Goal: Obtain resource: Obtain resource

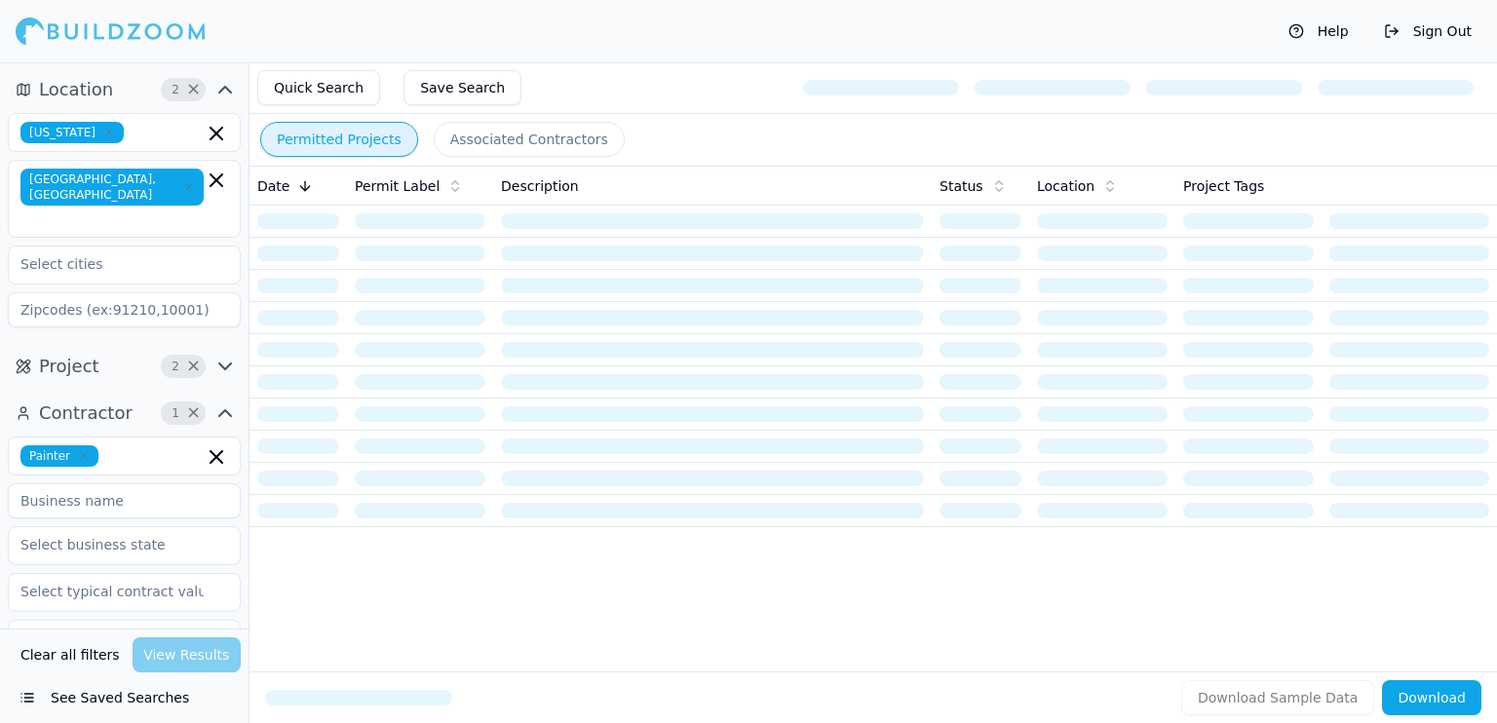
click at [461, 93] on button "Save Search" at bounding box center [463, 87] width 118 height 35
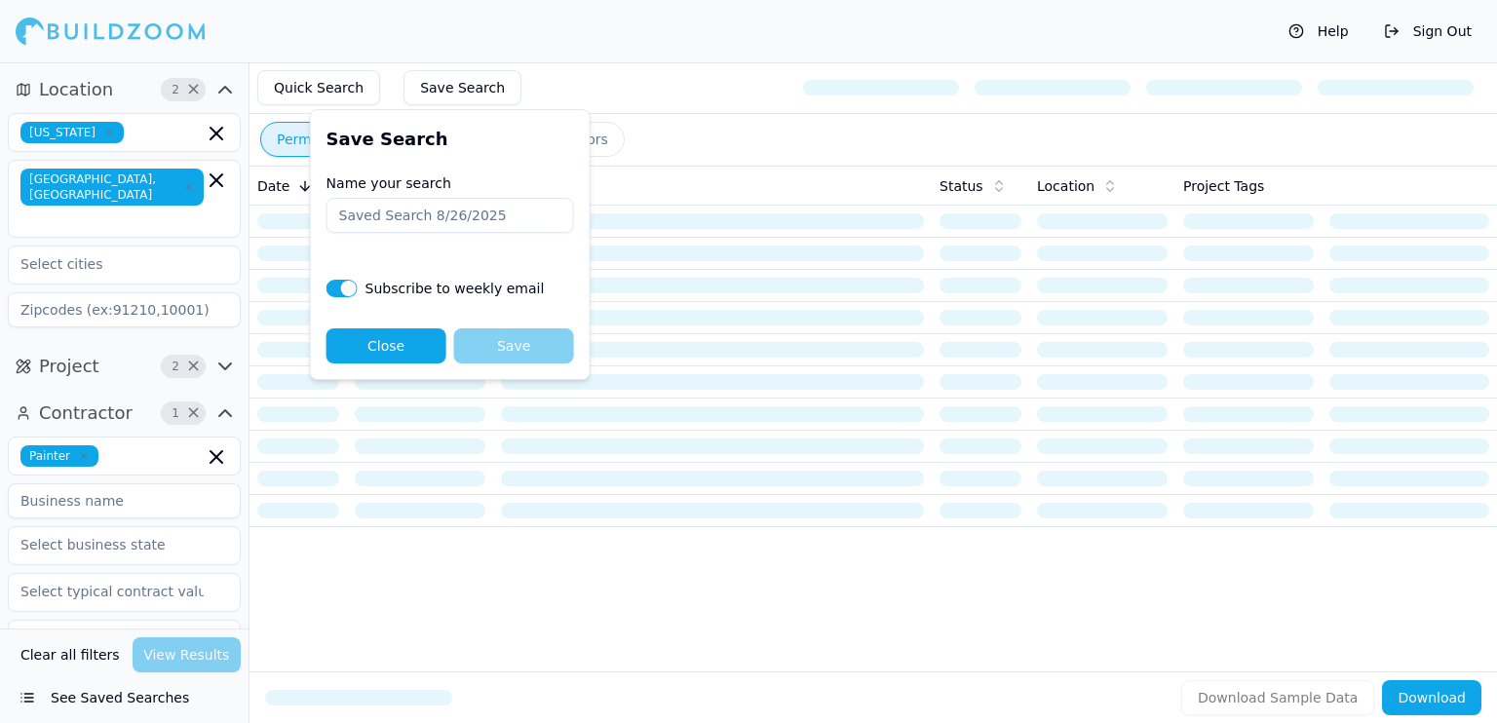
click at [480, 86] on button "Save Search" at bounding box center [463, 87] width 118 height 35
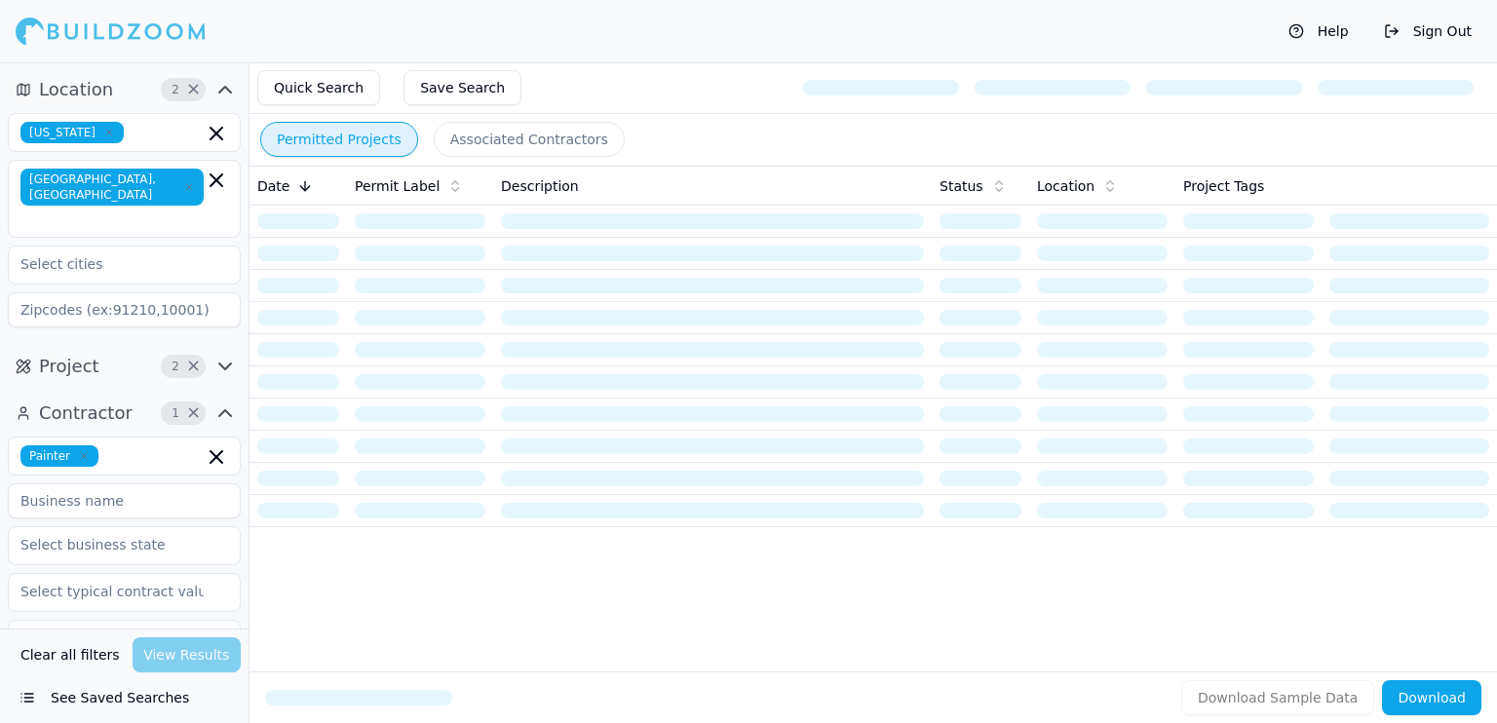
click at [124, 706] on button "See Saved Searches" at bounding box center [124, 697] width 233 height 35
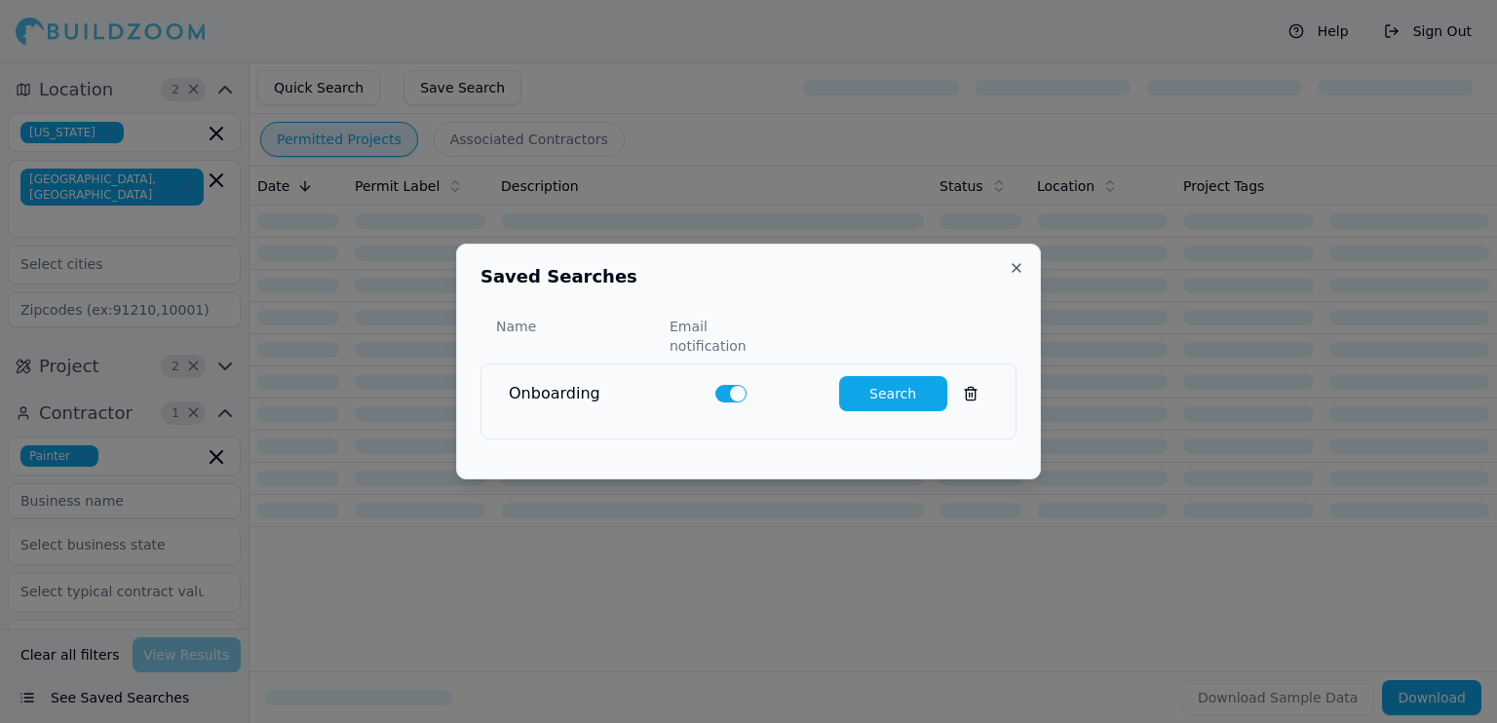
click at [894, 388] on button "Search" at bounding box center [893, 393] width 108 height 35
type input "0"
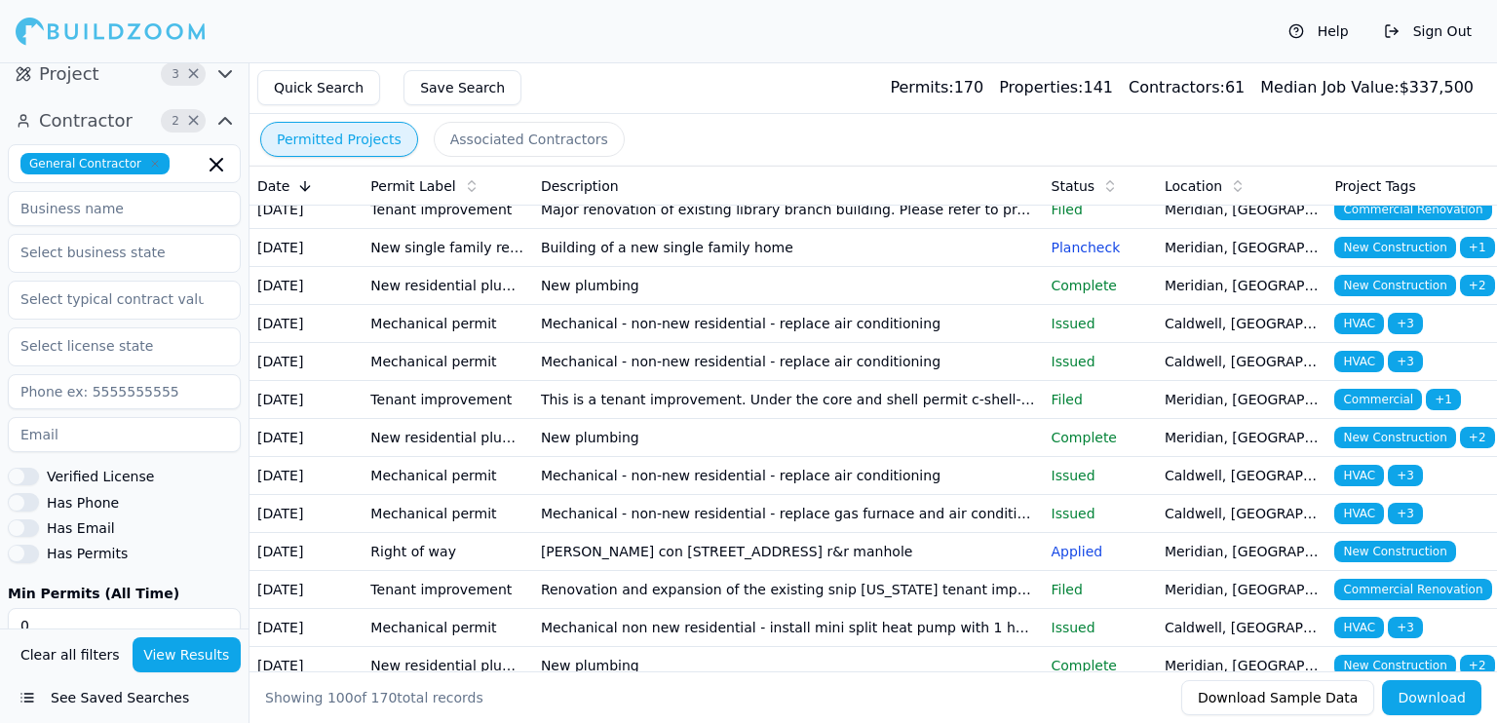
scroll to position [388, 0]
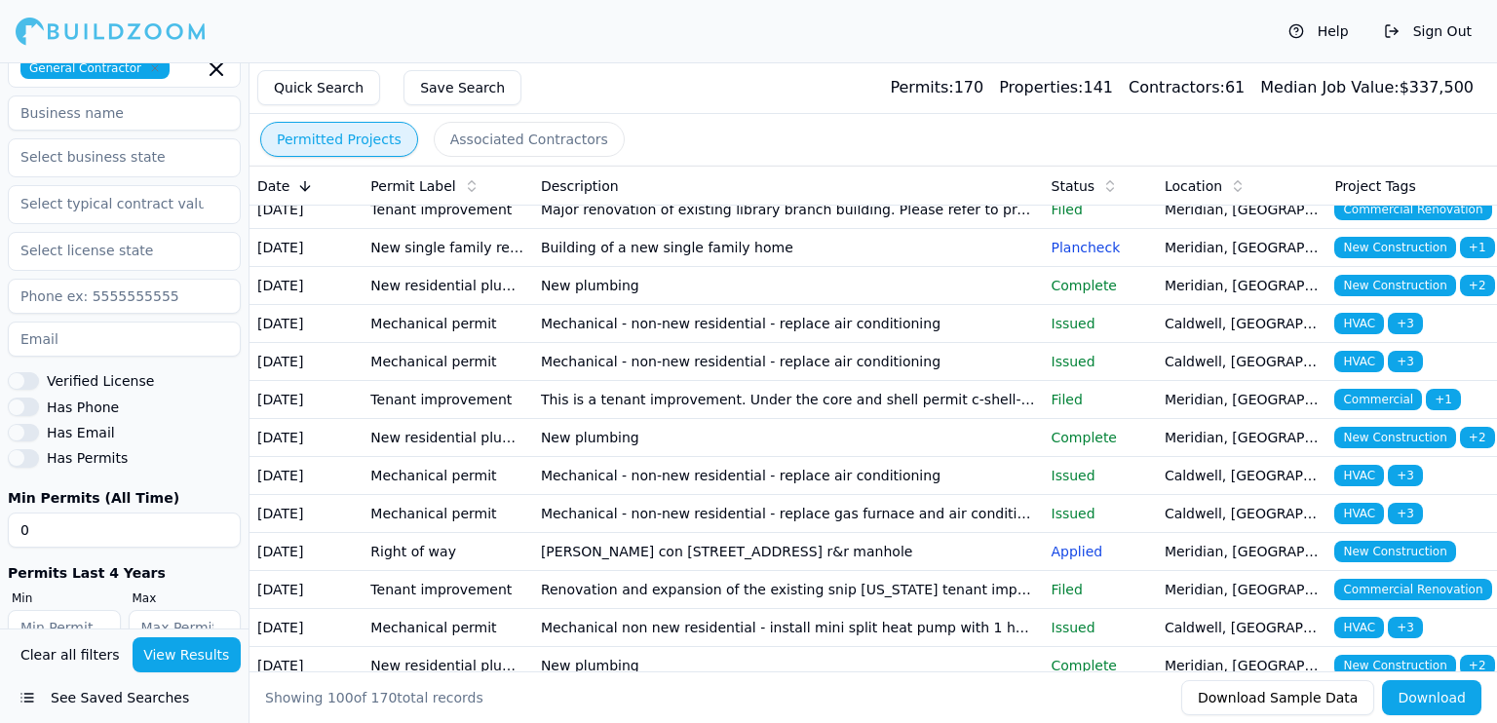
click at [87, 703] on button "See Saved Searches" at bounding box center [124, 697] width 233 height 35
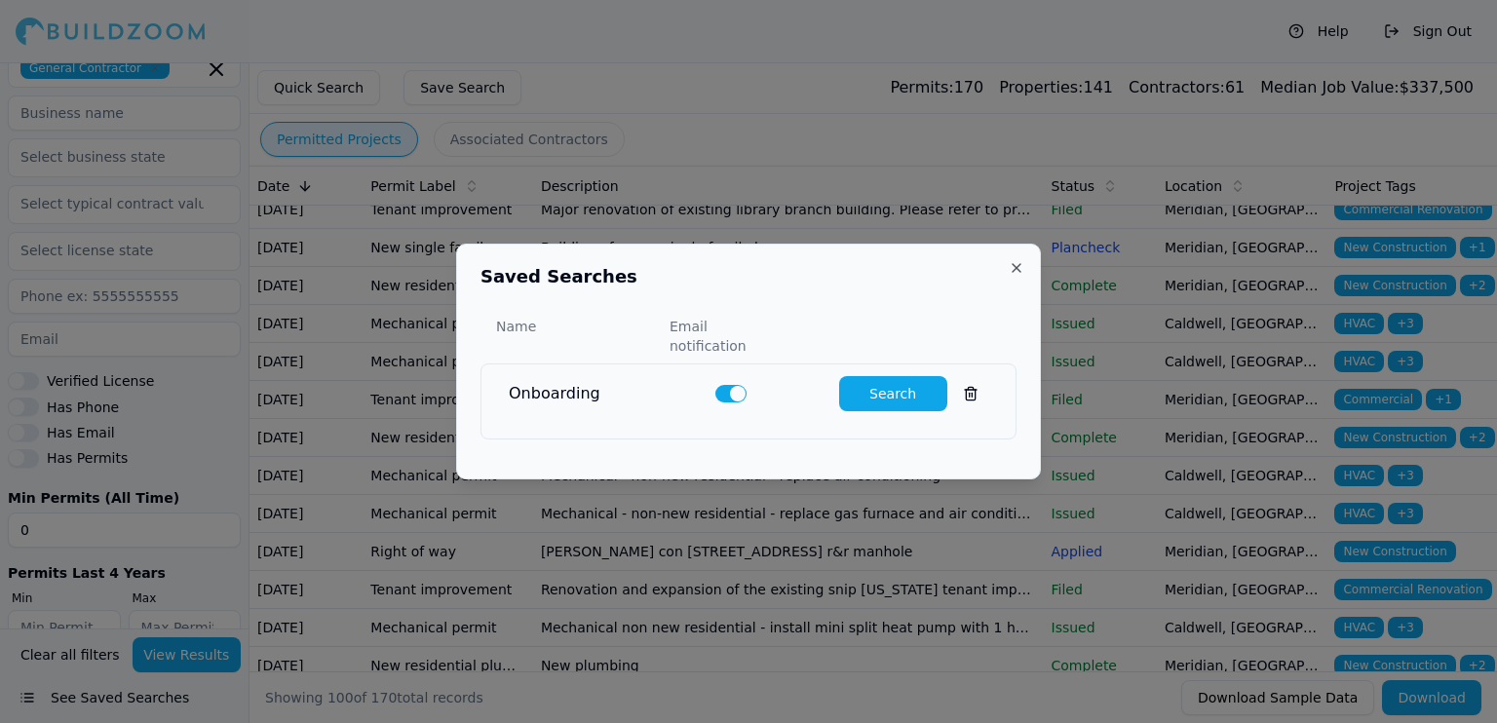
click at [858, 395] on button "Search" at bounding box center [893, 393] width 108 height 35
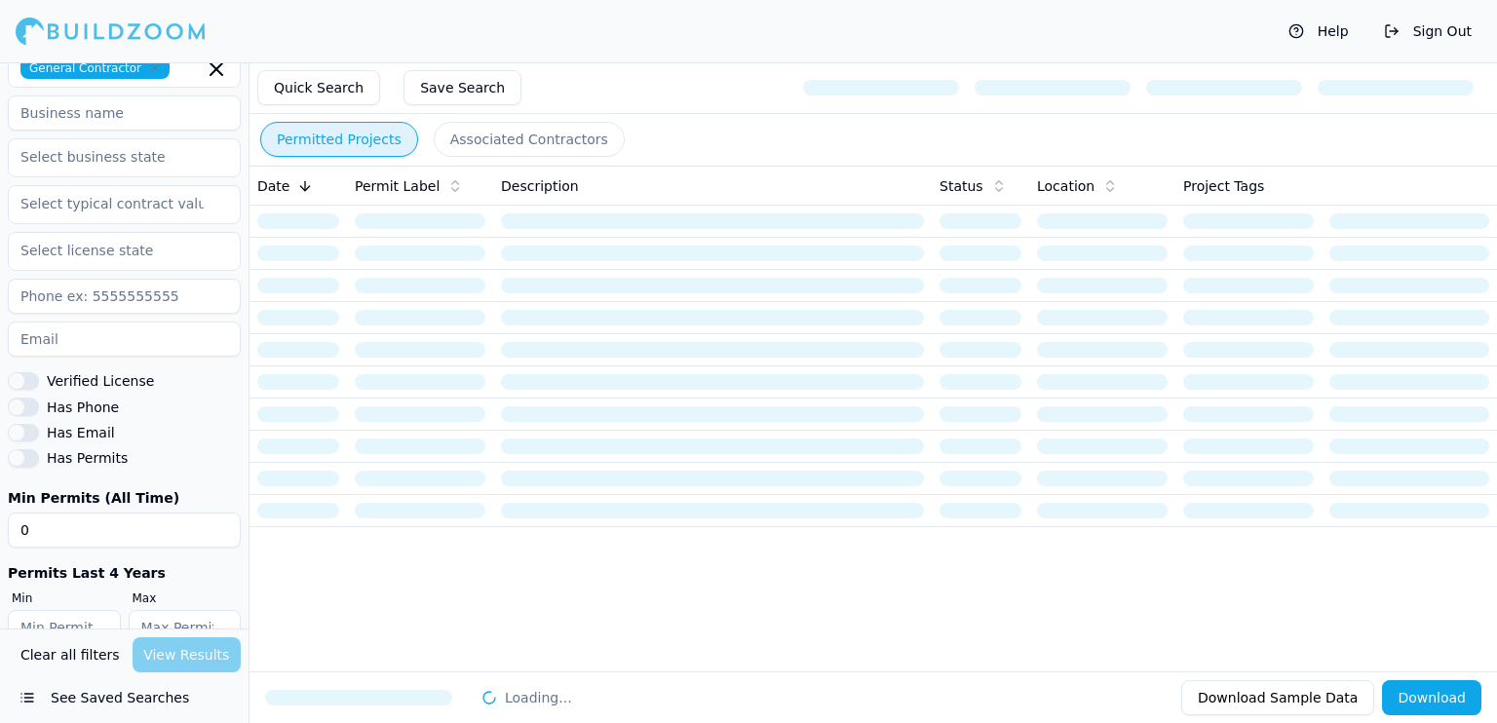
scroll to position [0, 0]
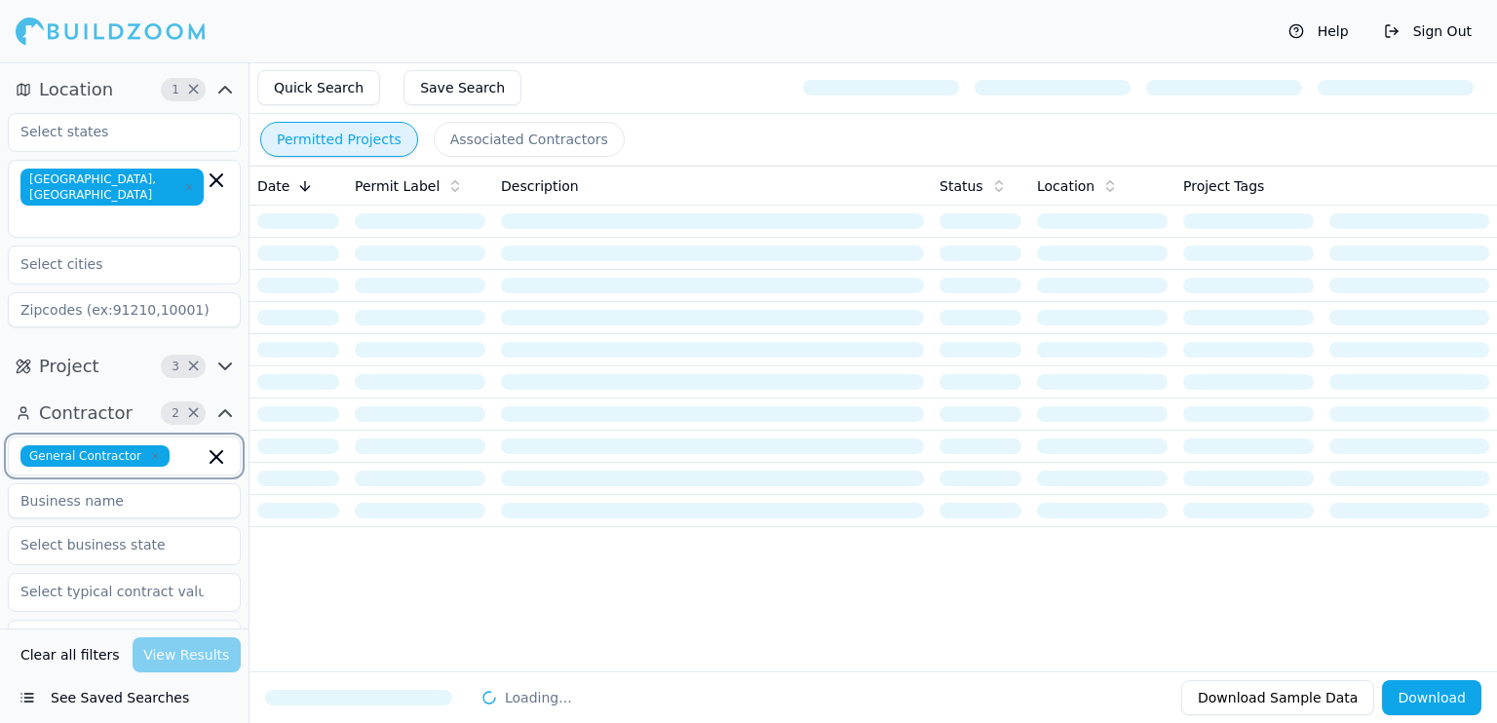
click at [218, 445] on icon "button" at bounding box center [216, 456] width 23 height 23
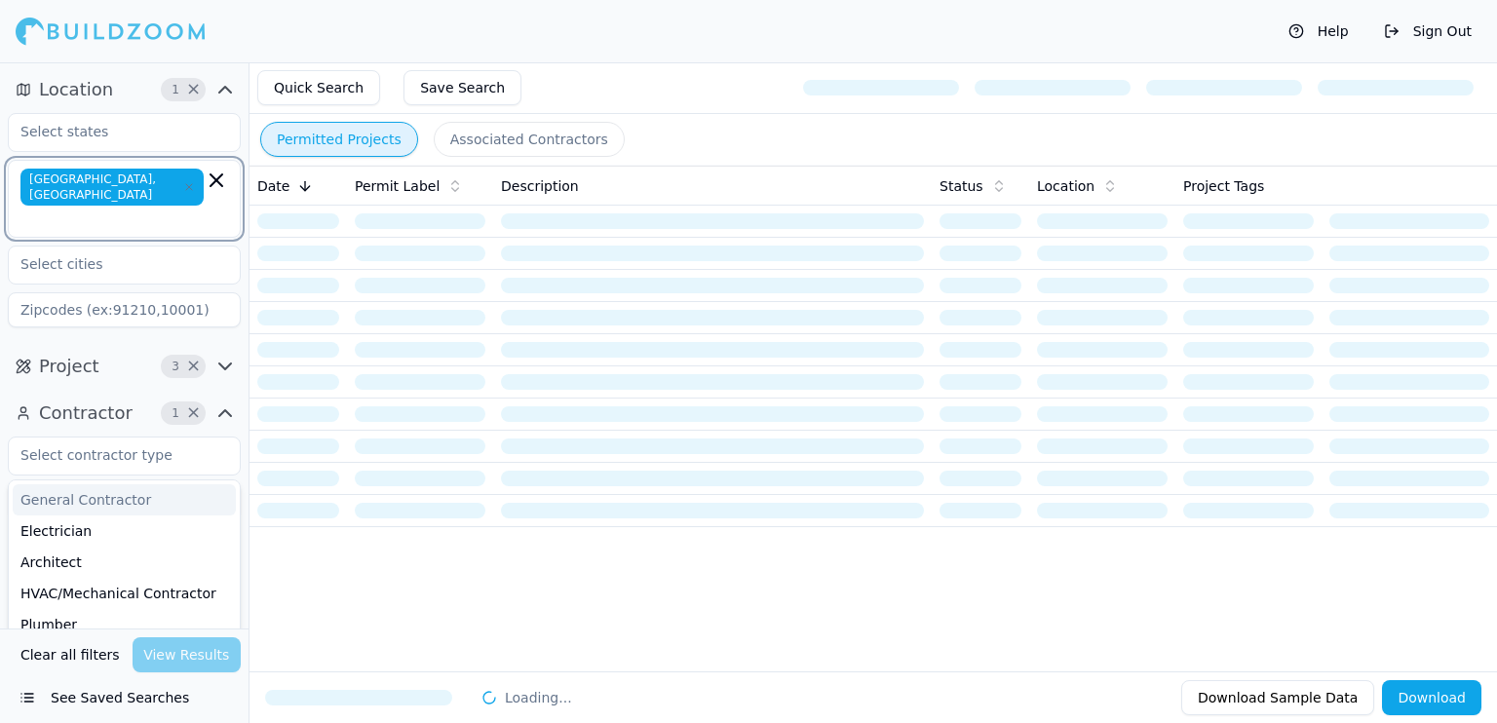
click at [216, 170] on icon "button" at bounding box center [216, 180] width 23 height 23
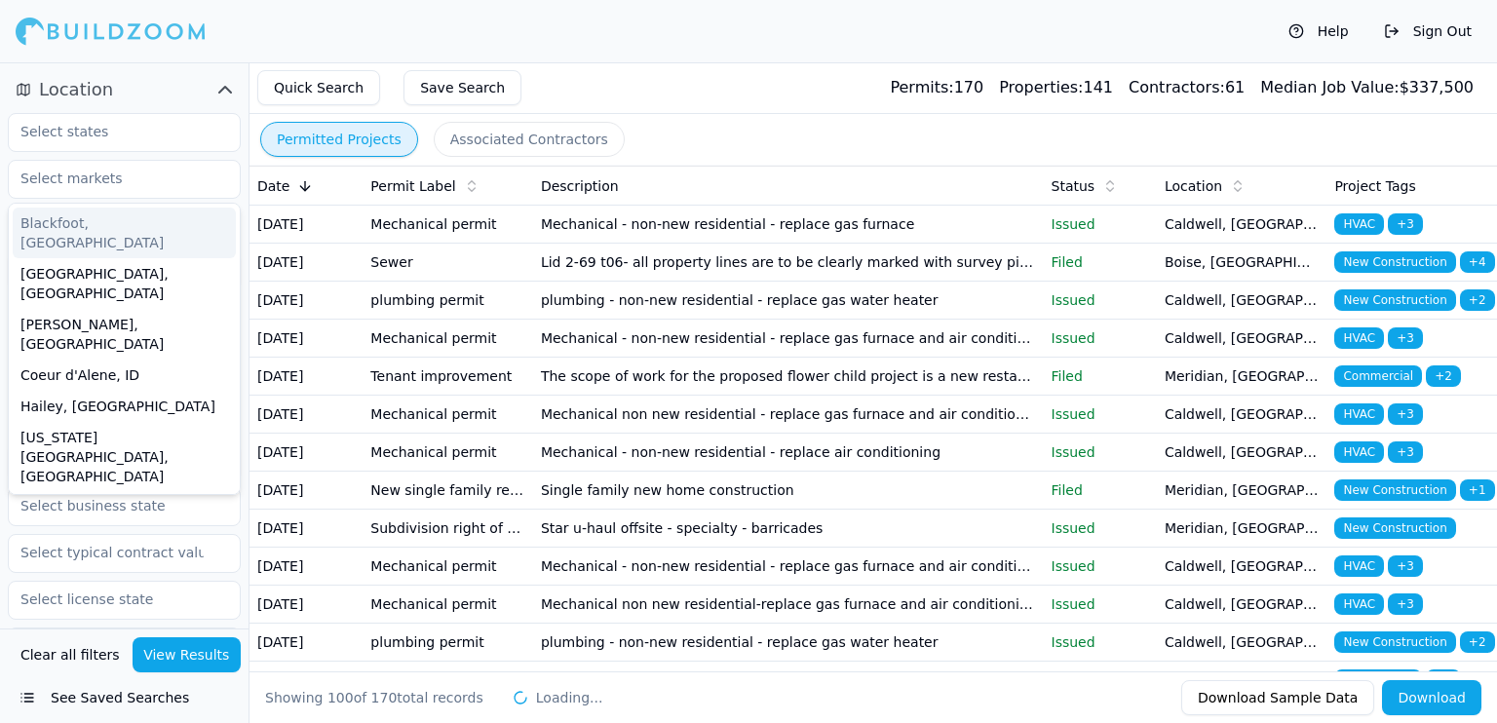
click at [218, 97] on icon "button" at bounding box center [224, 89] width 23 height 23
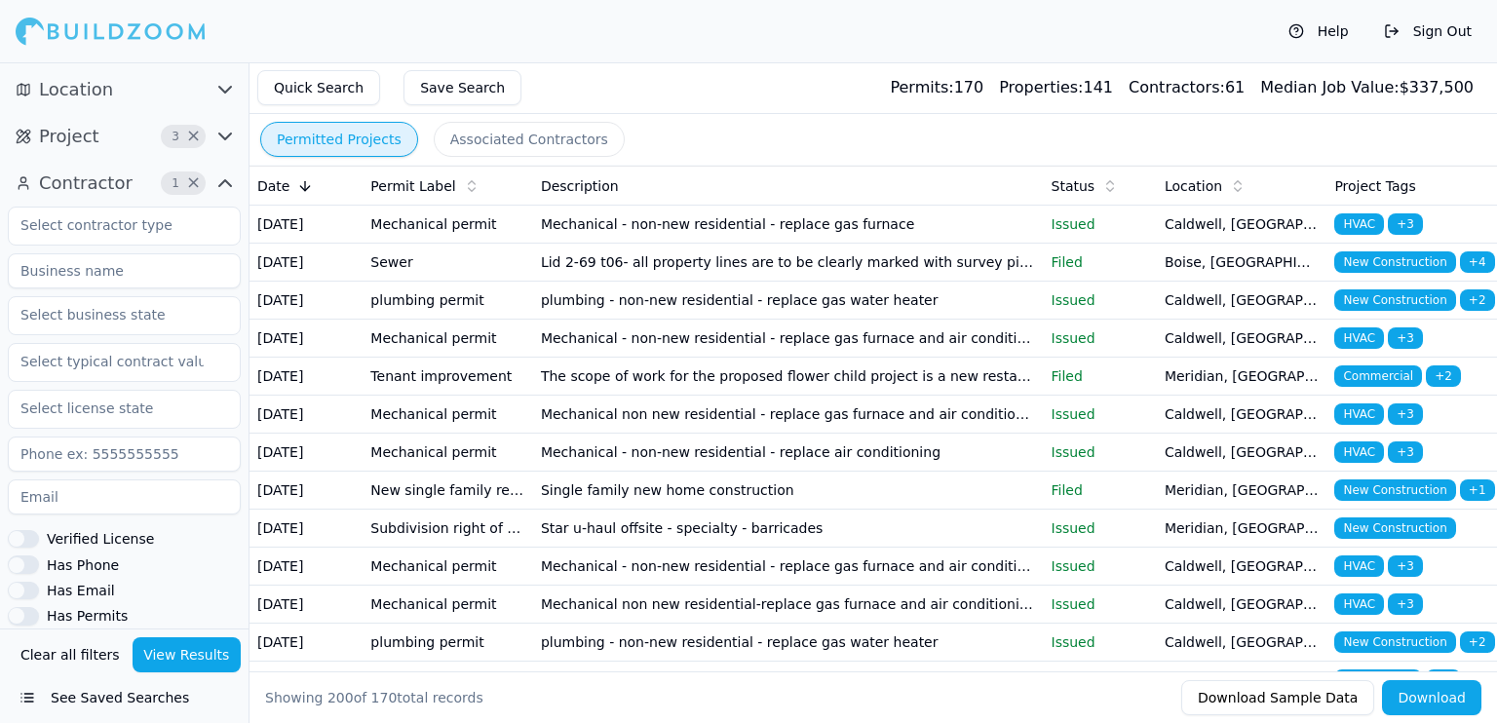
click at [160, 701] on button "See Saved Searches" at bounding box center [124, 697] width 233 height 35
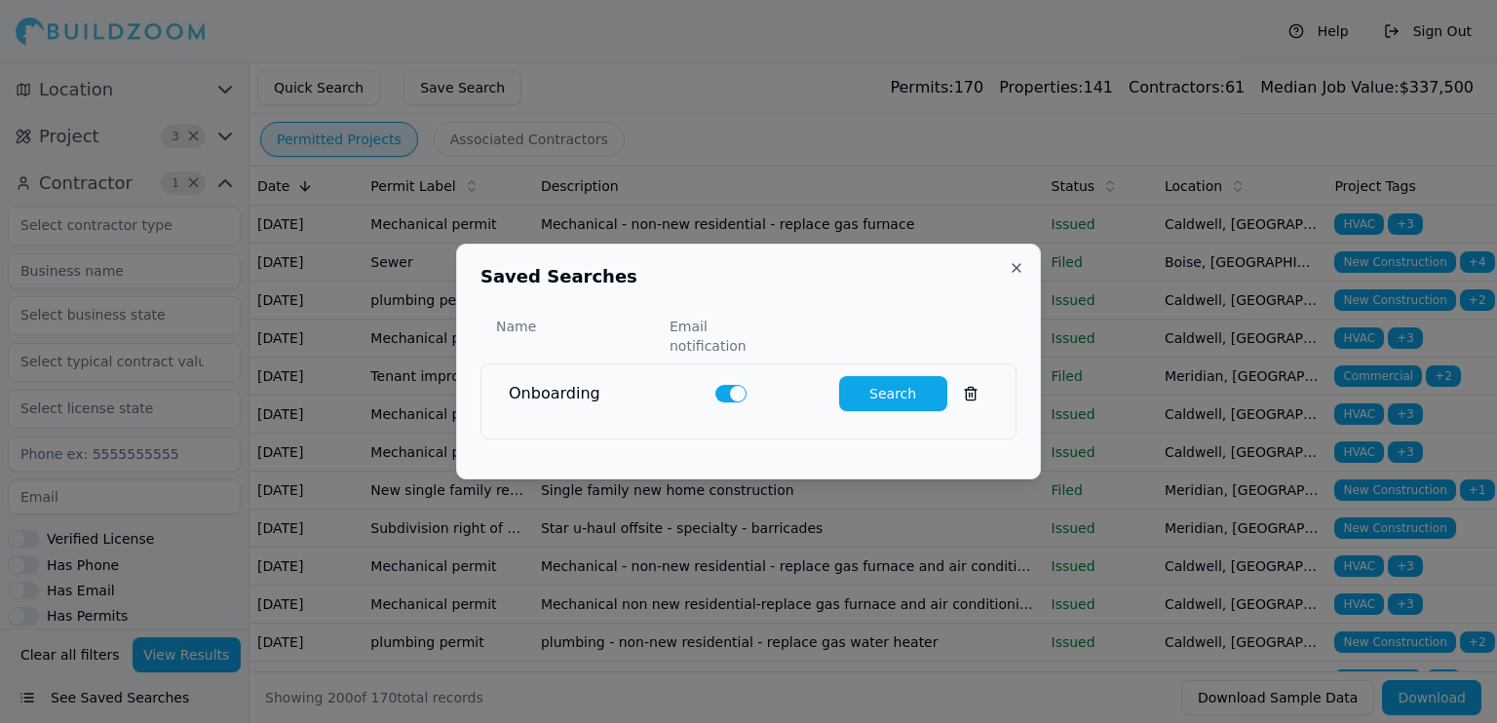
click at [842, 383] on button "Search" at bounding box center [893, 393] width 108 height 35
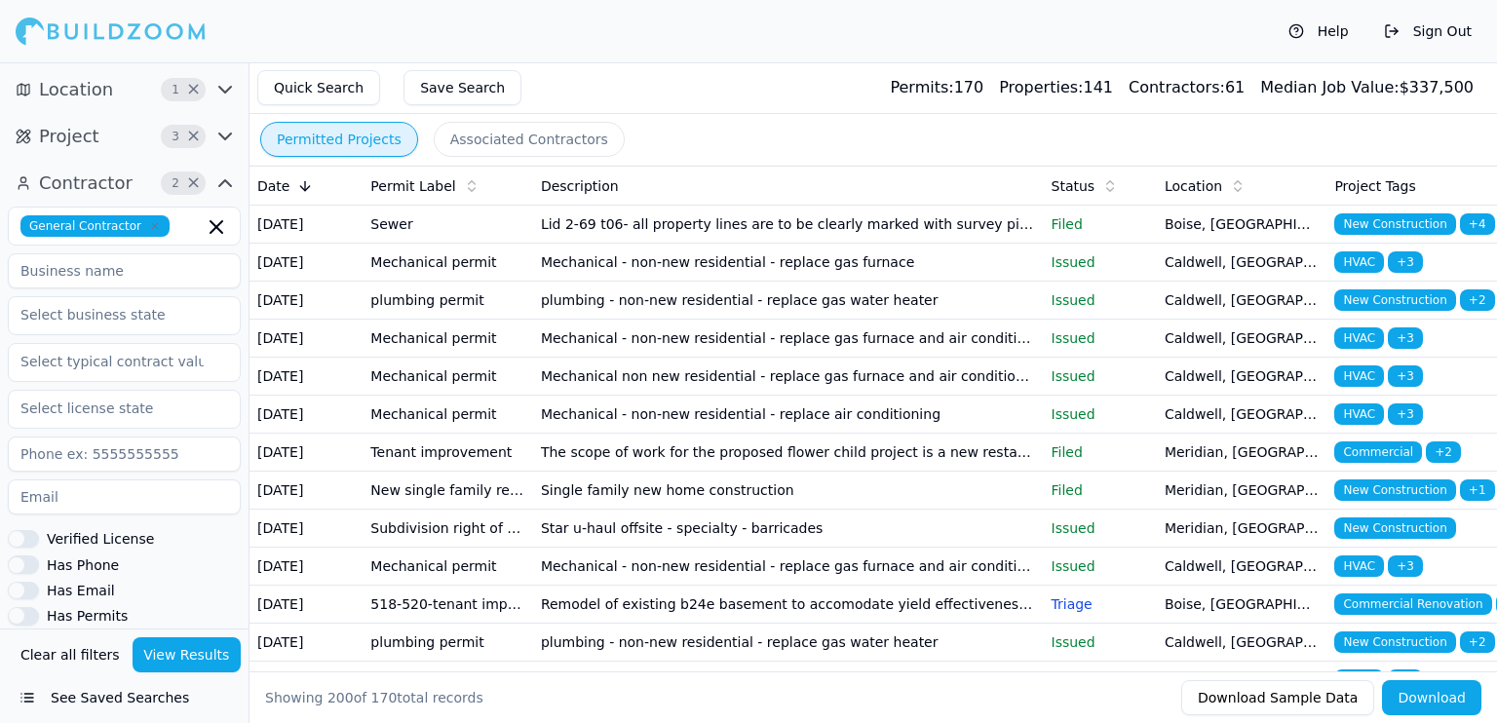
click at [870, 238] on td "Lid 2-69 t06- all property lines are to be clearly marked with survey pin locat…" at bounding box center [788, 225] width 511 height 38
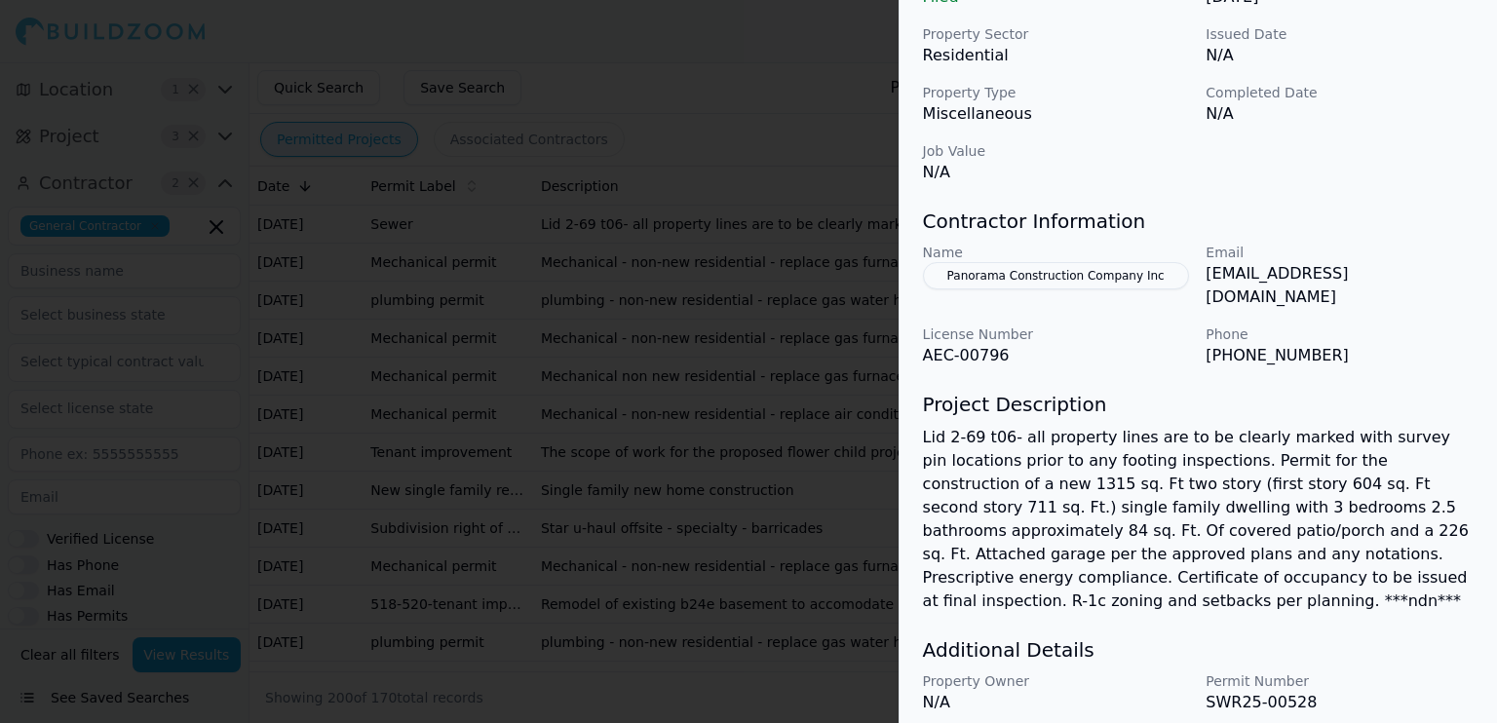
scroll to position [712, 0]
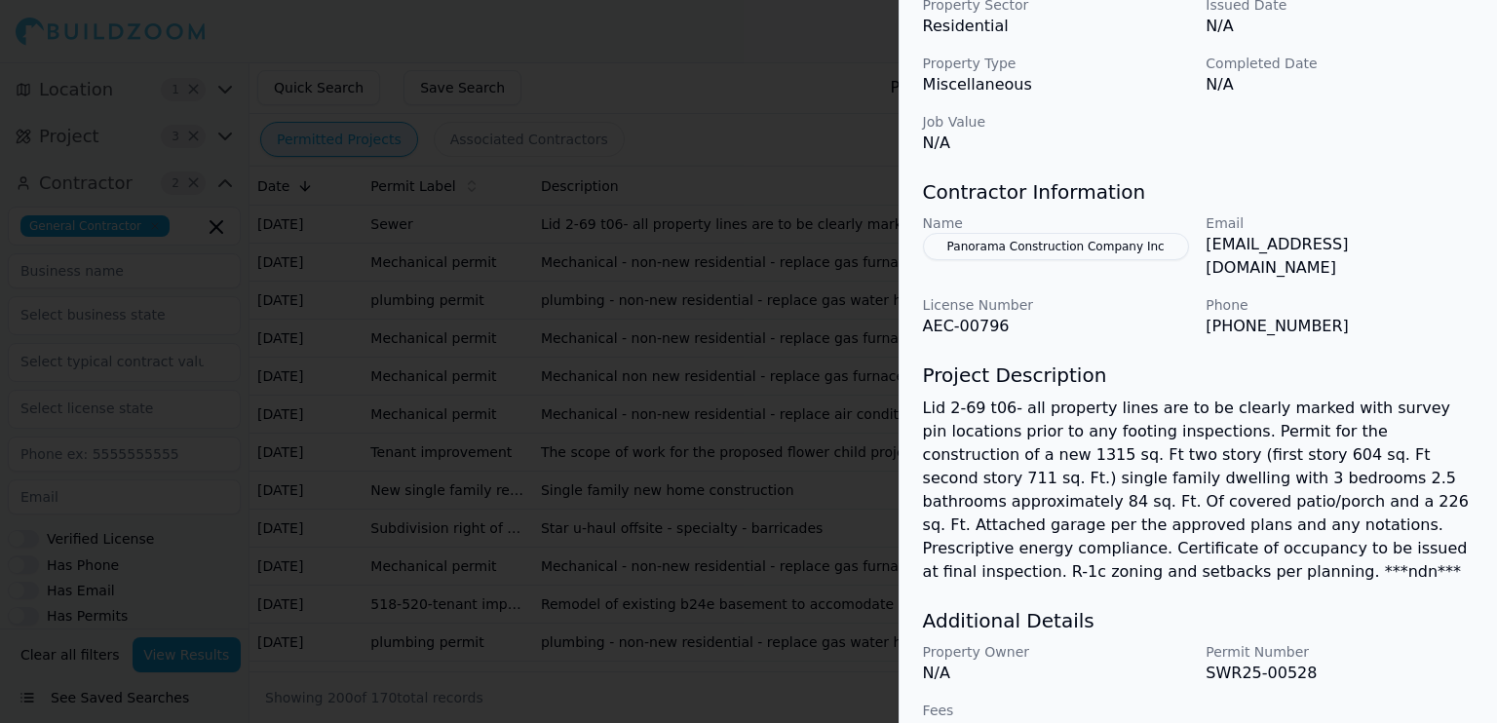
click at [674, 576] on div at bounding box center [748, 361] width 1497 height 723
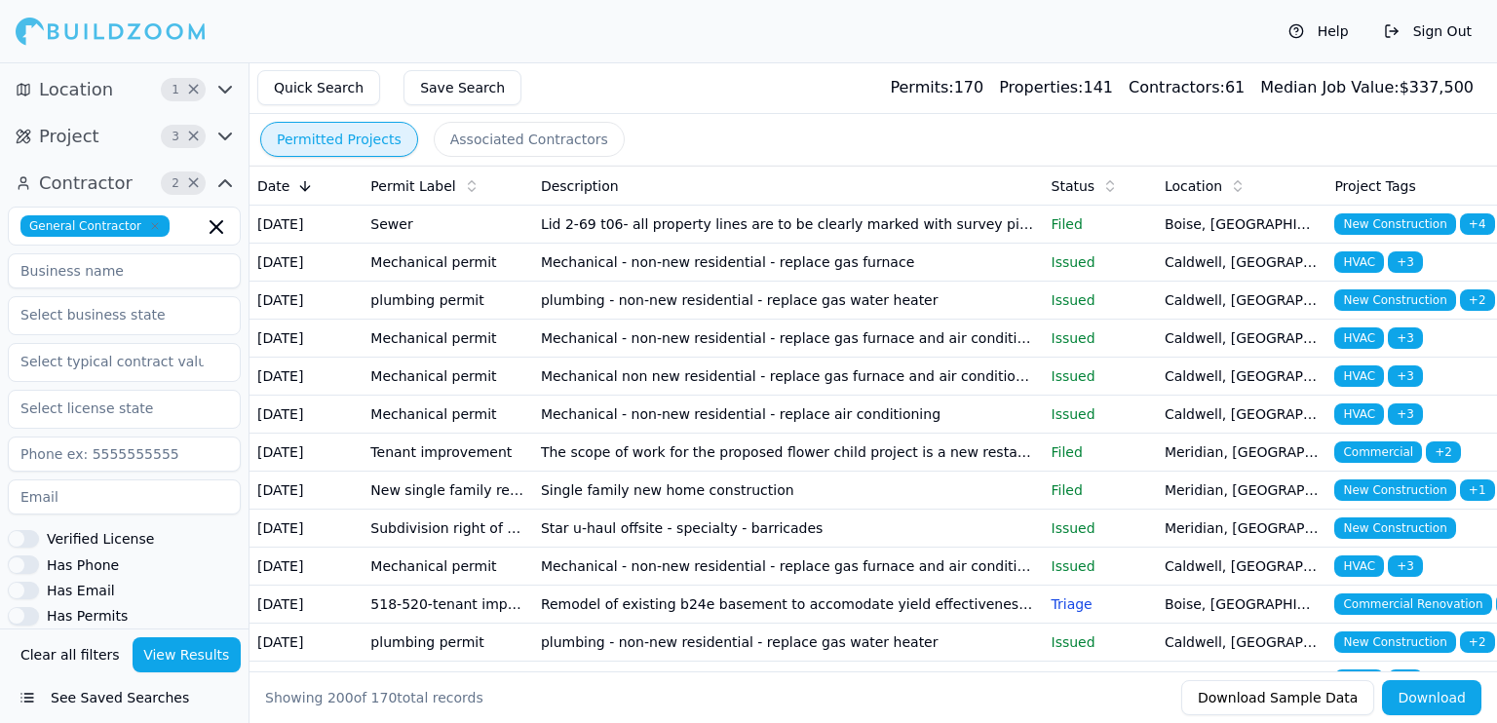
click at [221, 182] on icon "button" at bounding box center [224, 183] width 23 height 23
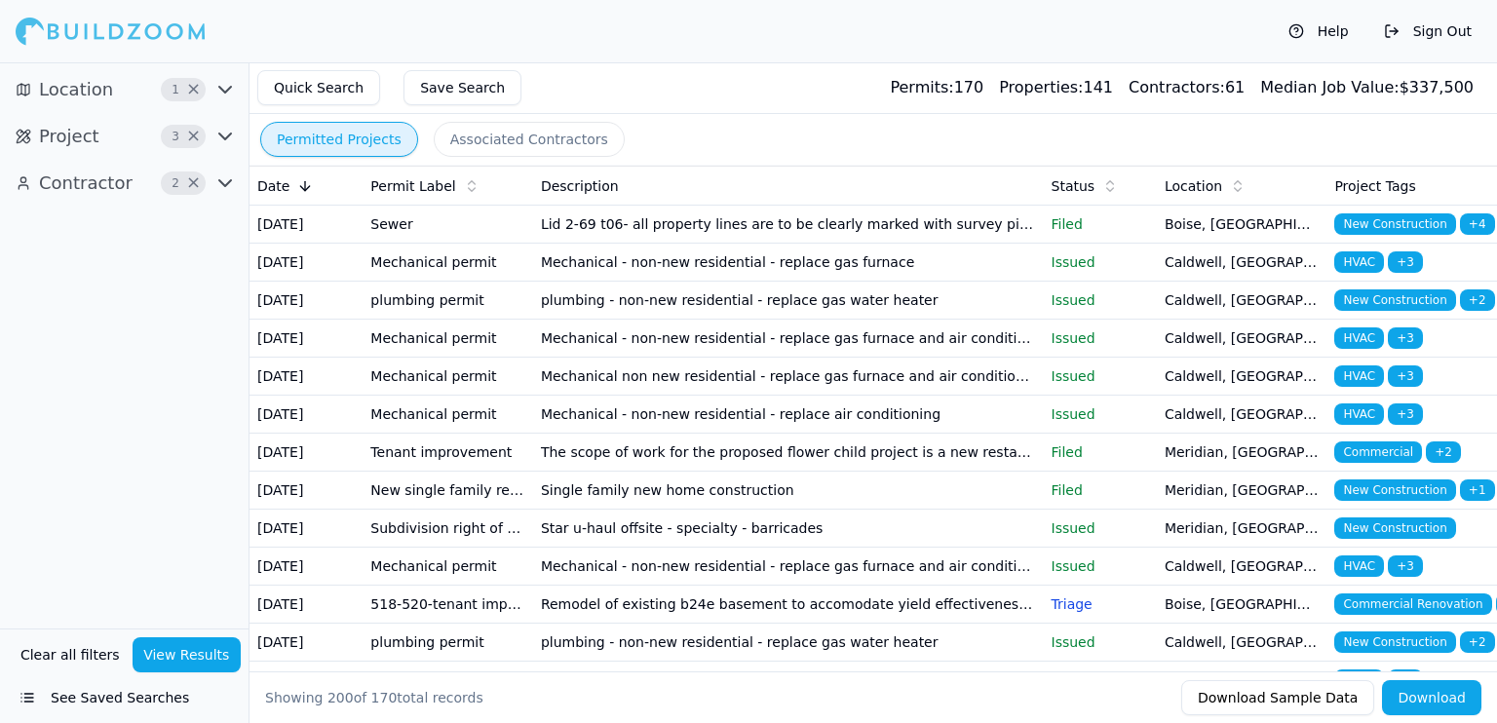
click at [218, 183] on icon "button" at bounding box center [224, 183] width 23 height 23
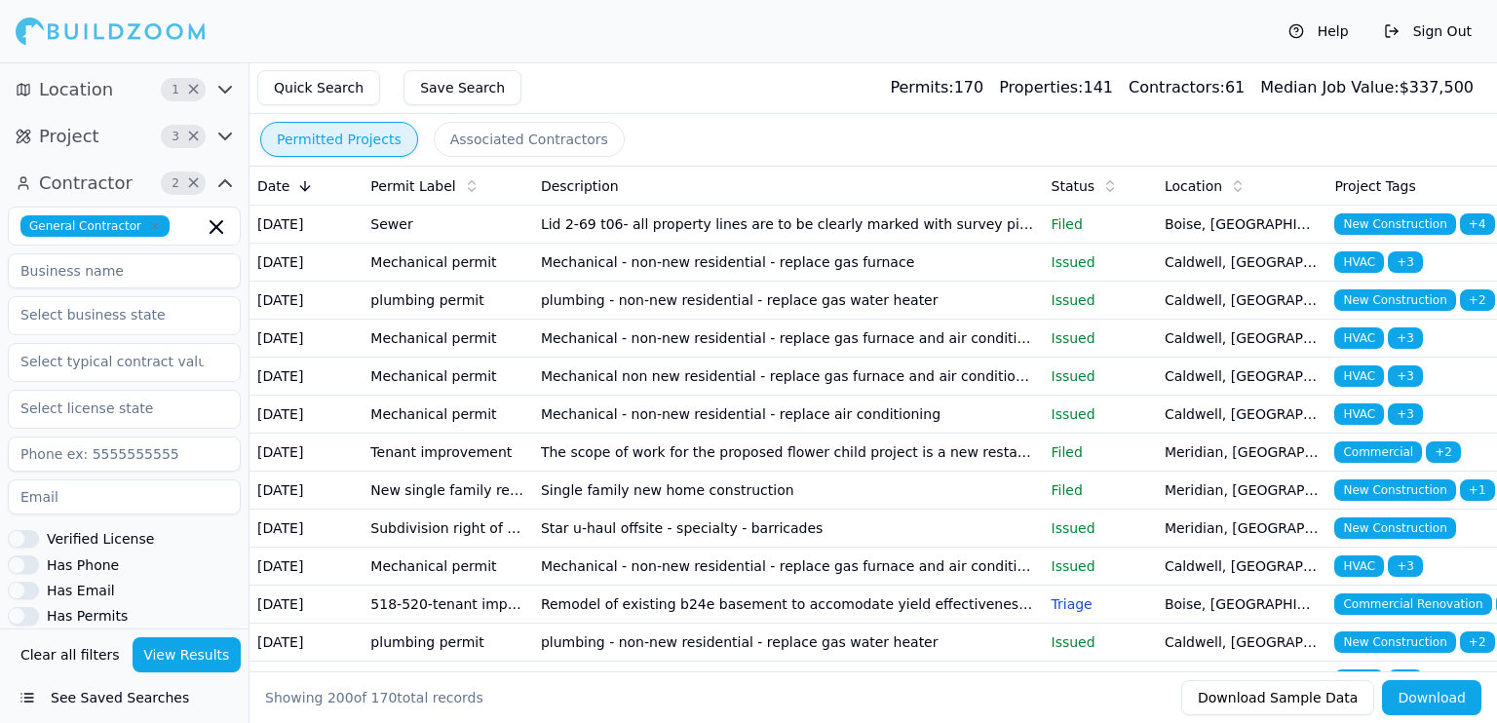
click at [221, 145] on icon "button" at bounding box center [224, 136] width 23 height 23
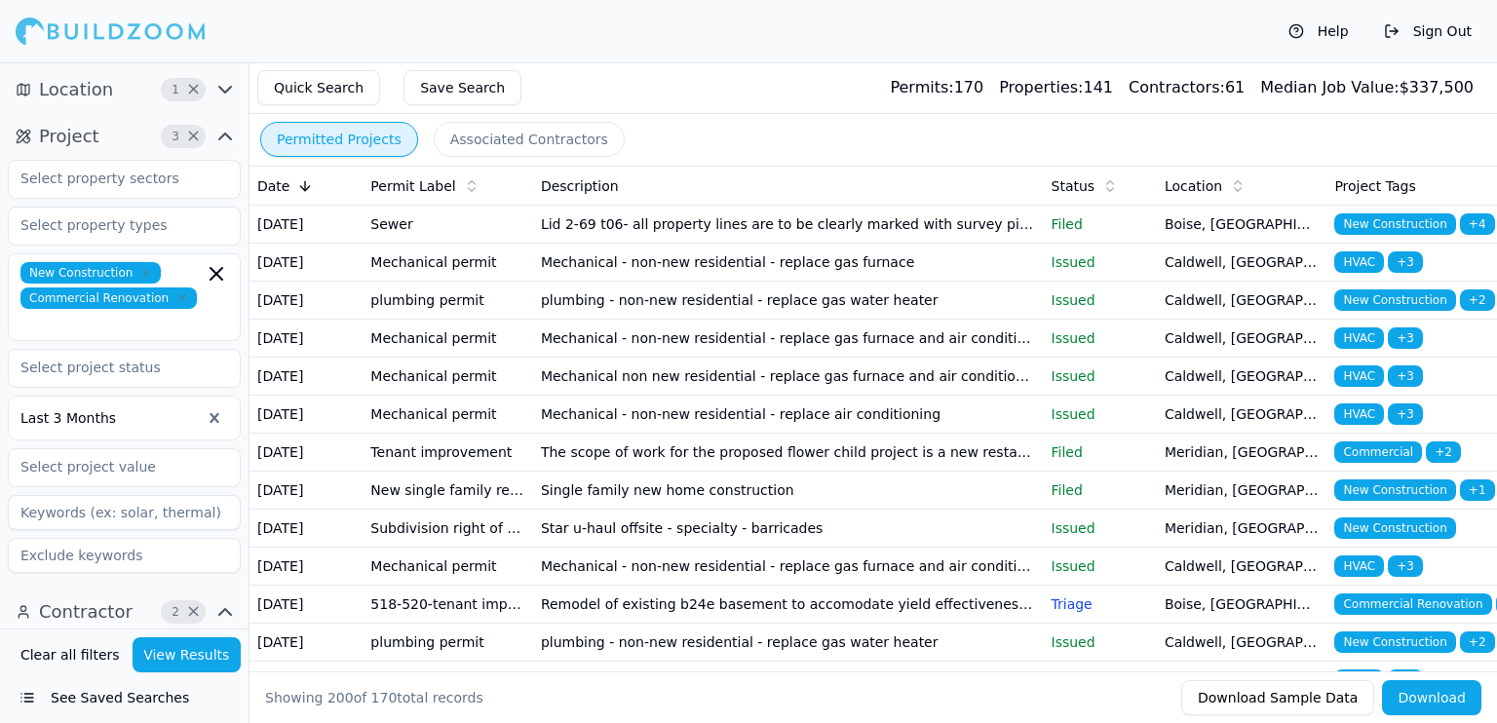
click at [233, 91] on icon "button" at bounding box center [224, 89] width 23 height 23
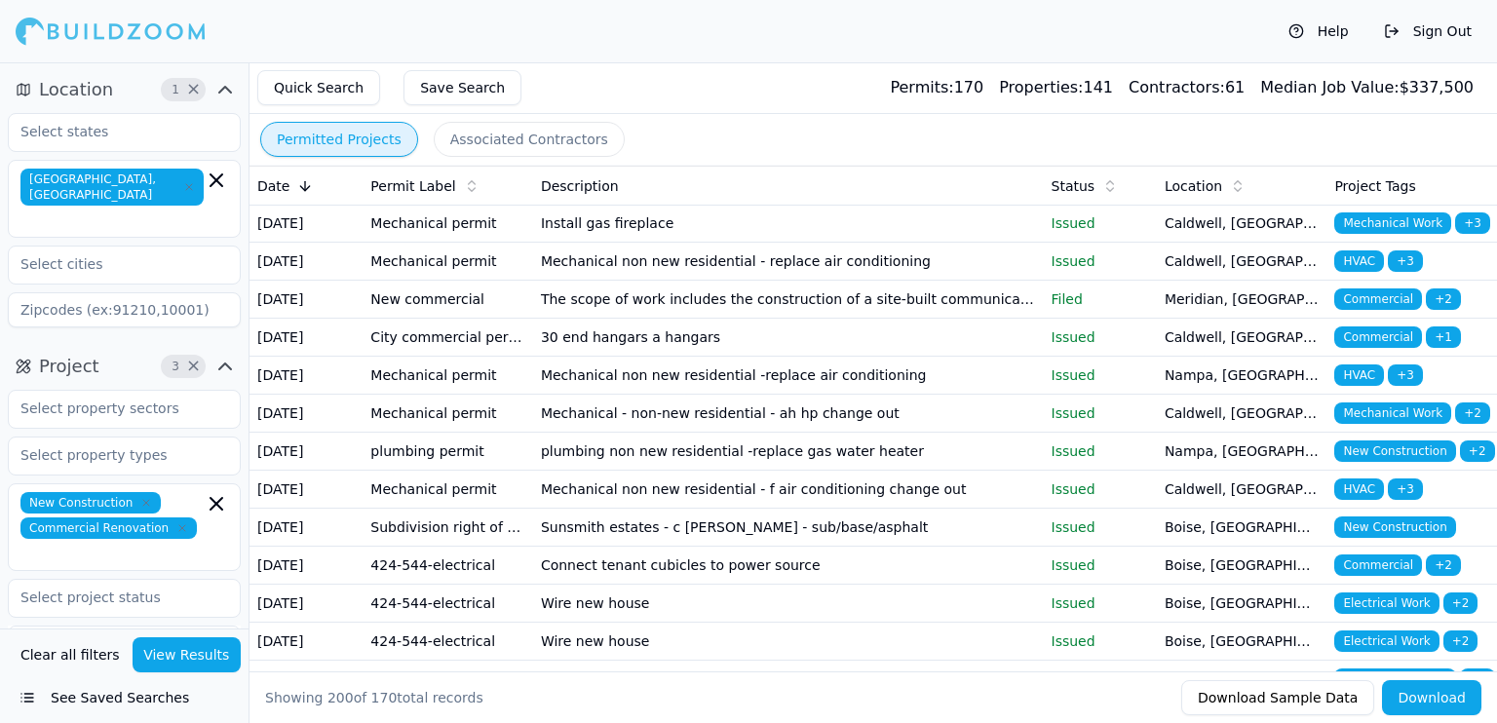
scroll to position [1657, 0]
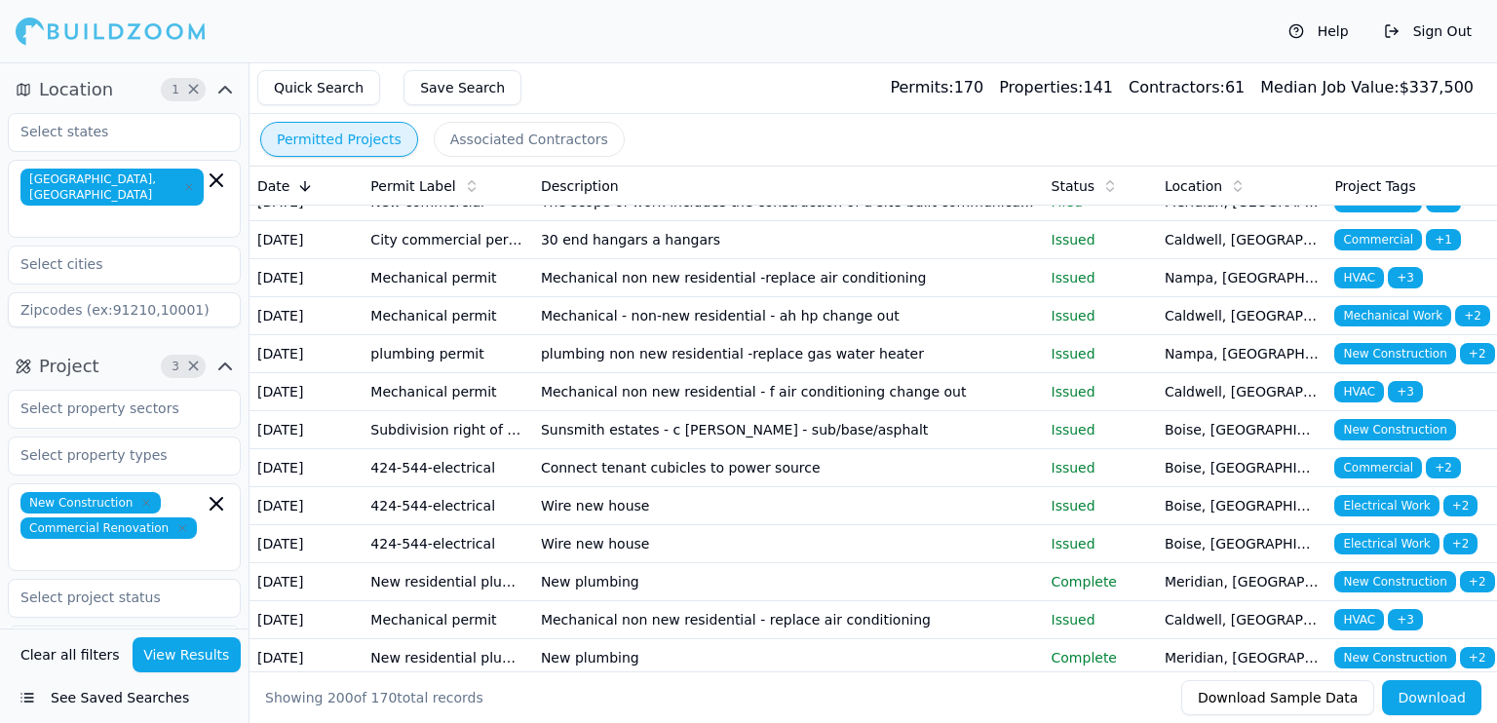
click at [175, 703] on button "See Saved Searches" at bounding box center [124, 697] width 233 height 35
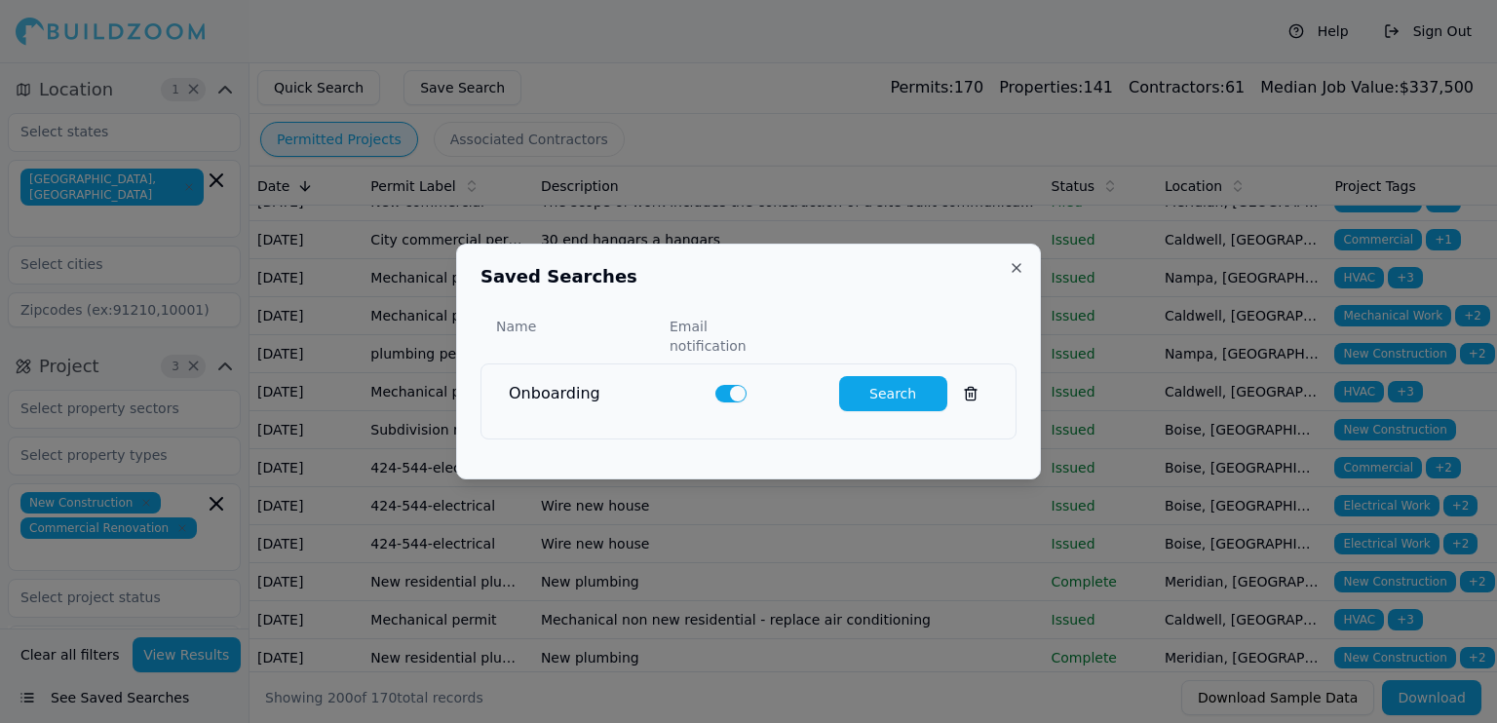
click at [904, 387] on button "Search" at bounding box center [893, 393] width 108 height 35
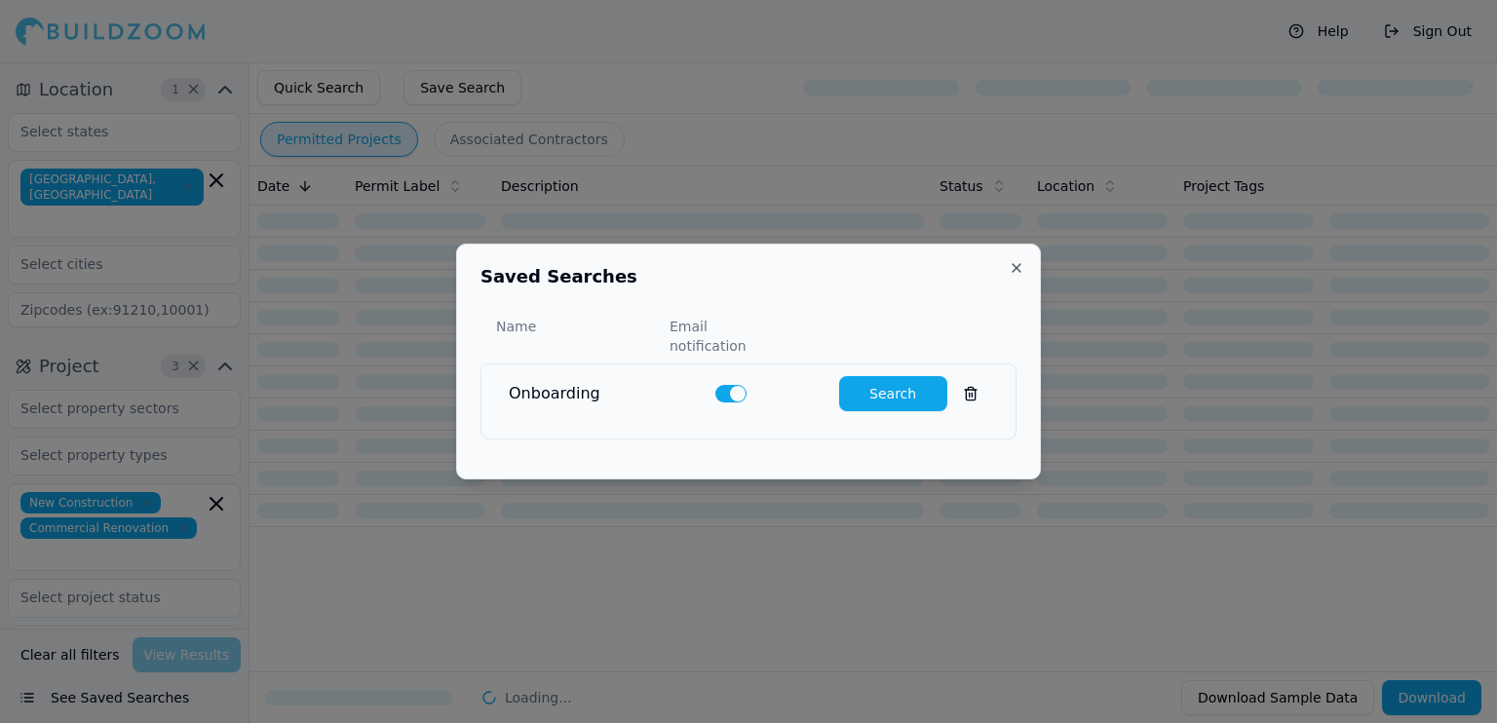
scroll to position [0, 0]
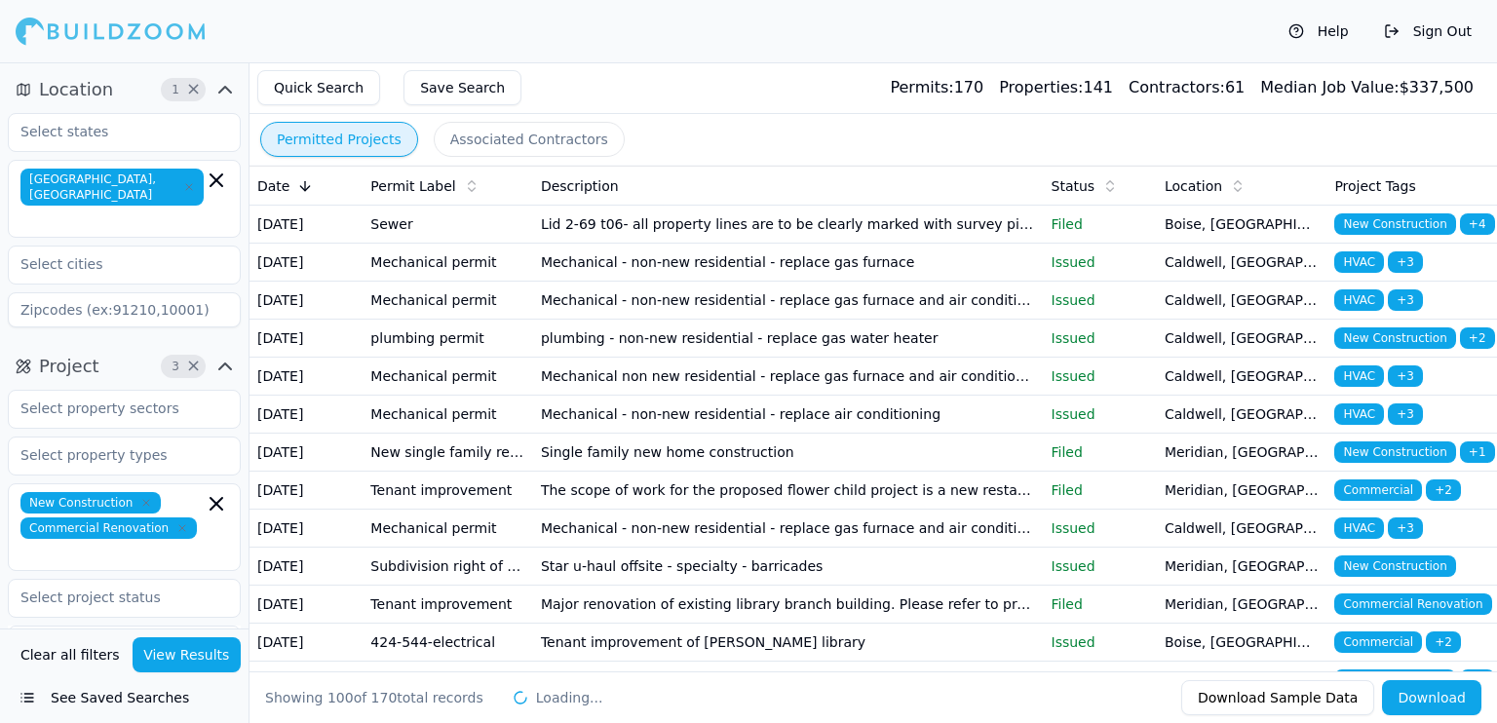
click at [538, 139] on button "Associated Contractors" at bounding box center [529, 139] width 191 height 35
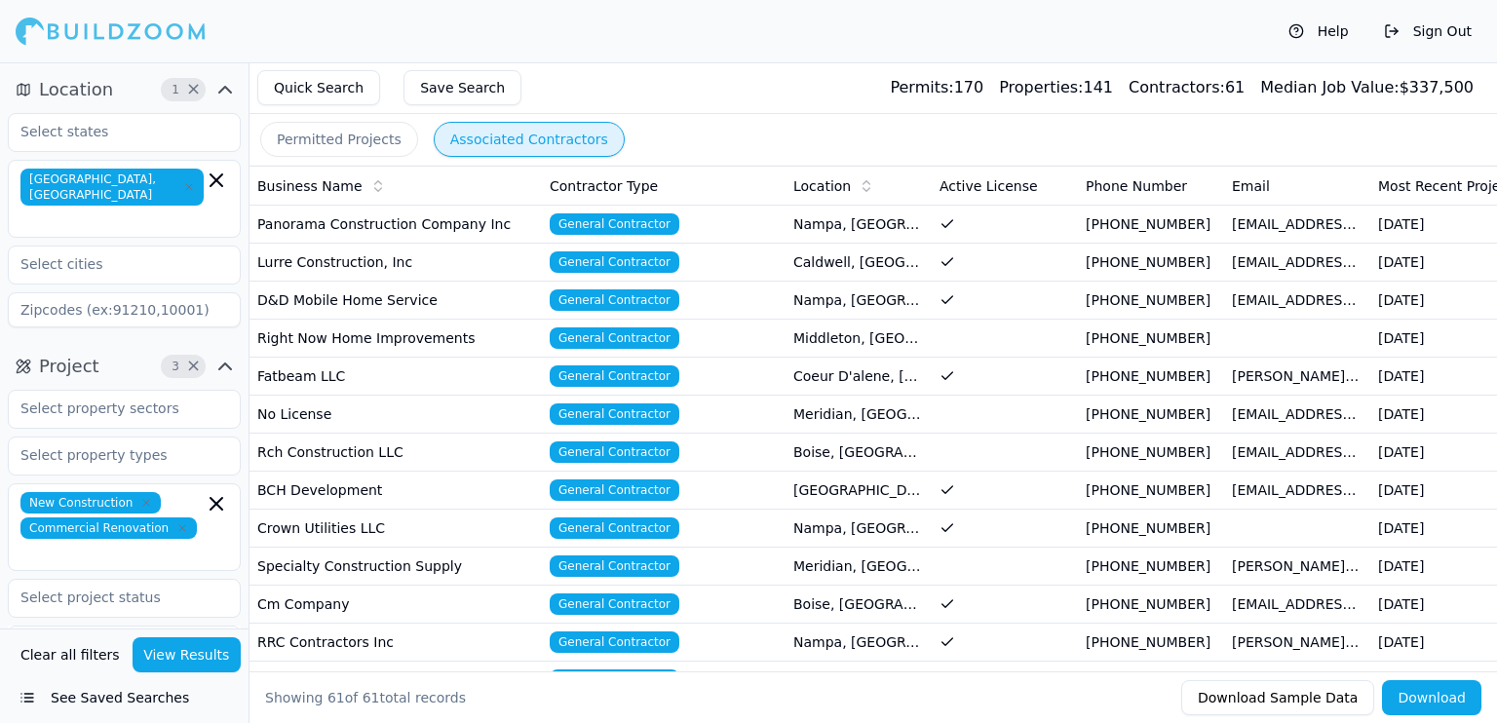
scroll to position [97, 0]
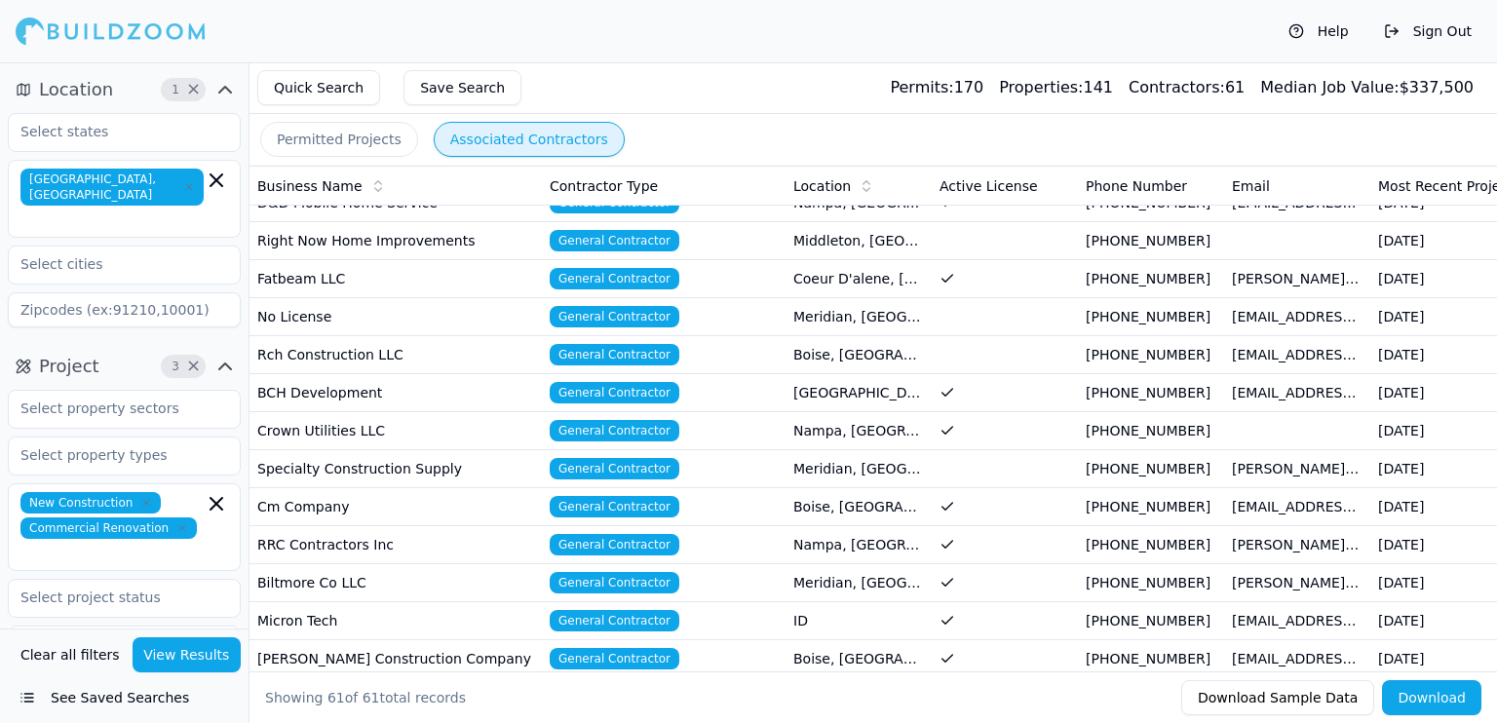
click at [1412, 688] on button "Download" at bounding box center [1431, 697] width 99 height 35
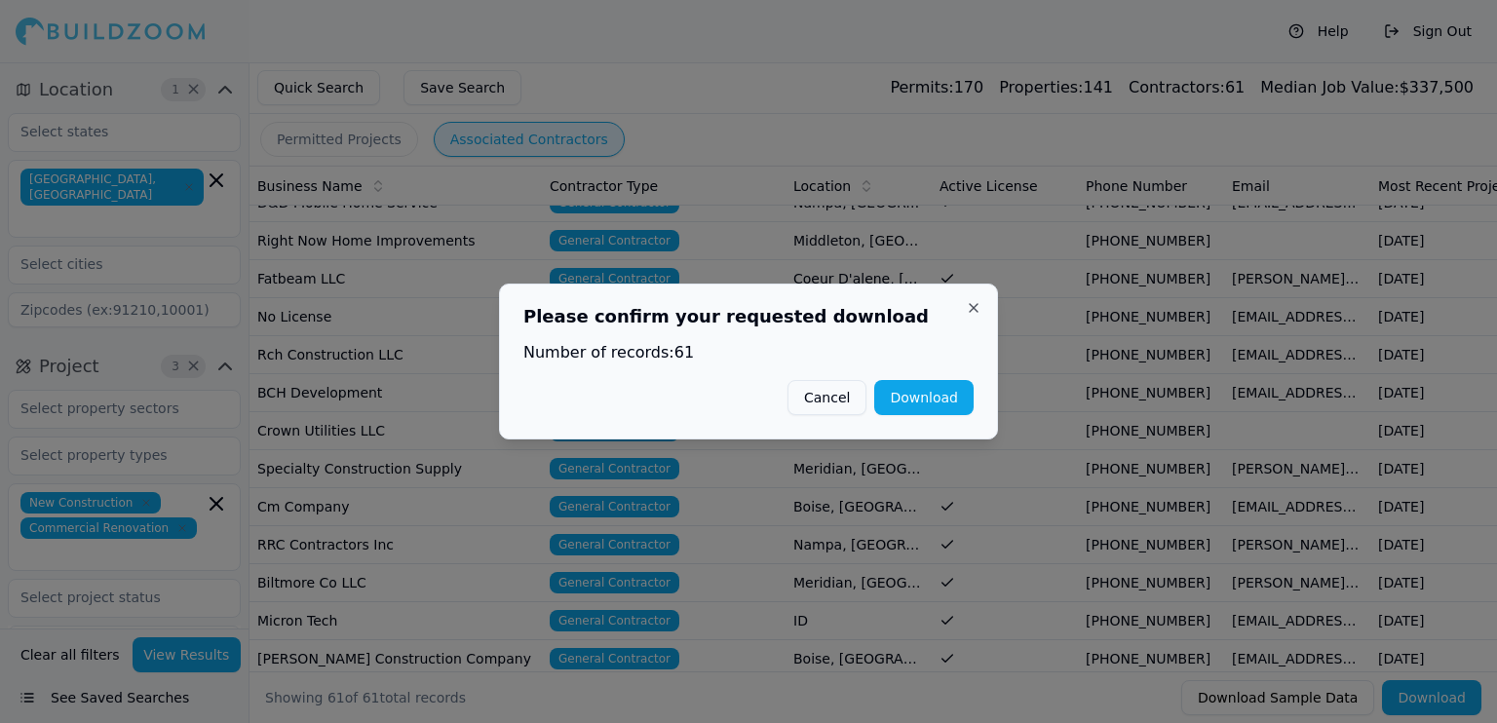
click at [947, 389] on button "Download" at bounding box center [923, 397] width 99 height 35
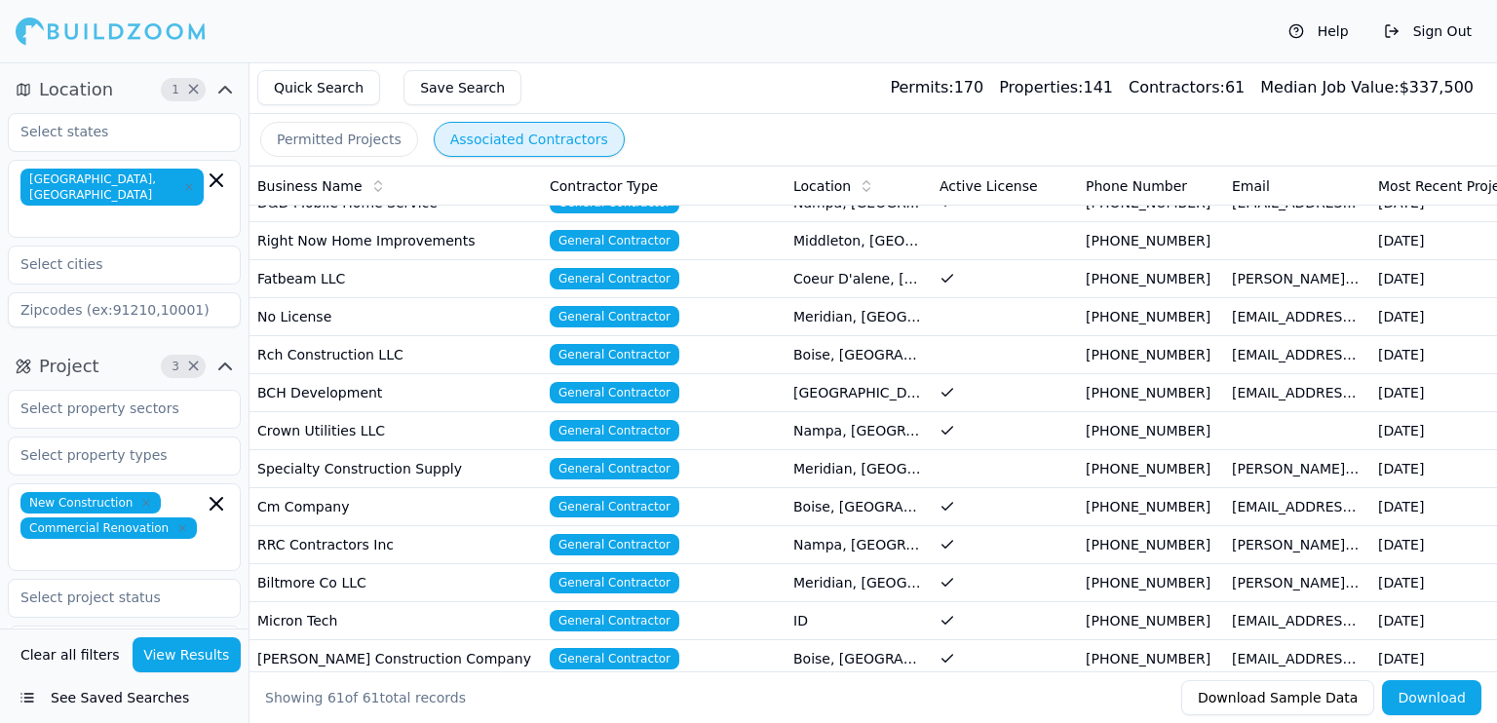
click at [799, 109] on div "Quick Search Save Search Permits: 170 Properties: 141 Contractors: 61 Median Jo…" at bounding box center [874, 88] width 1248 height 52
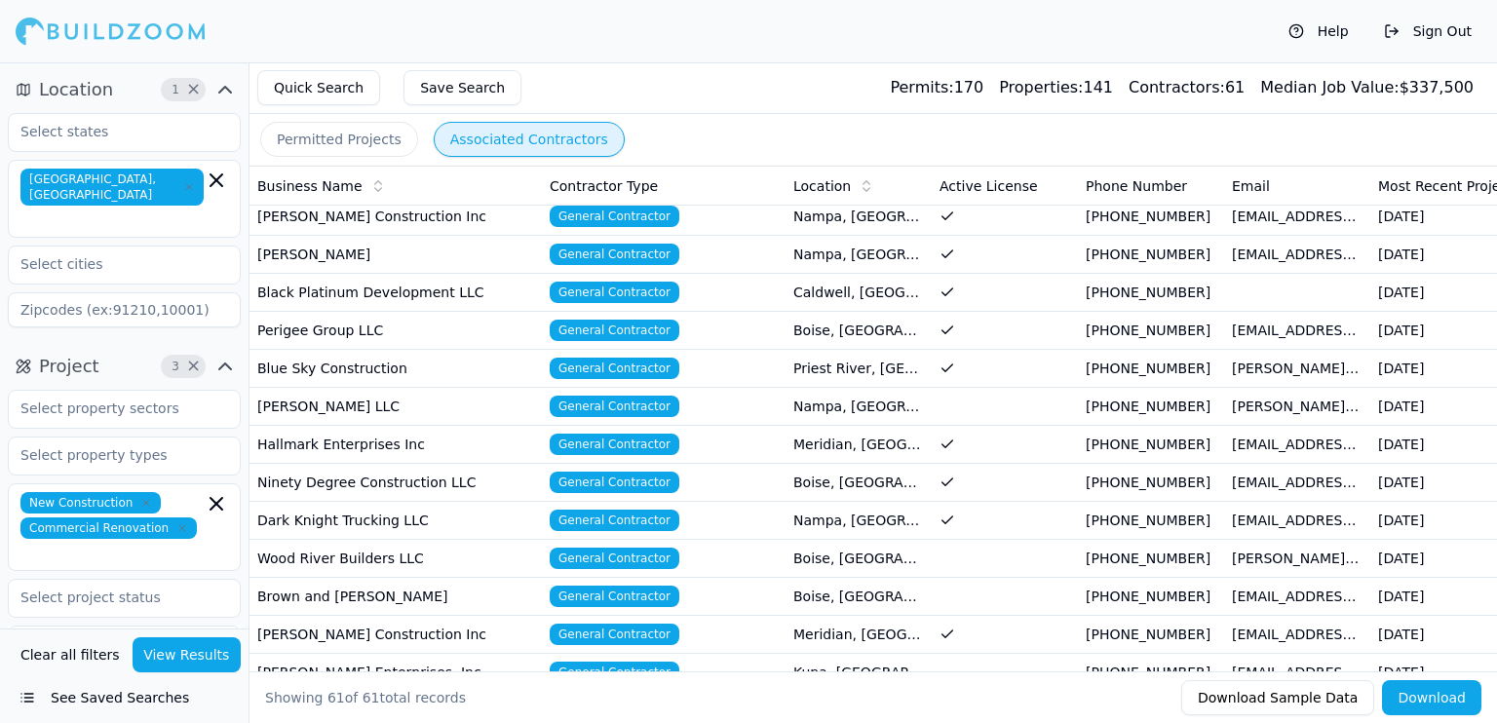
scroll to position [1917, 0]
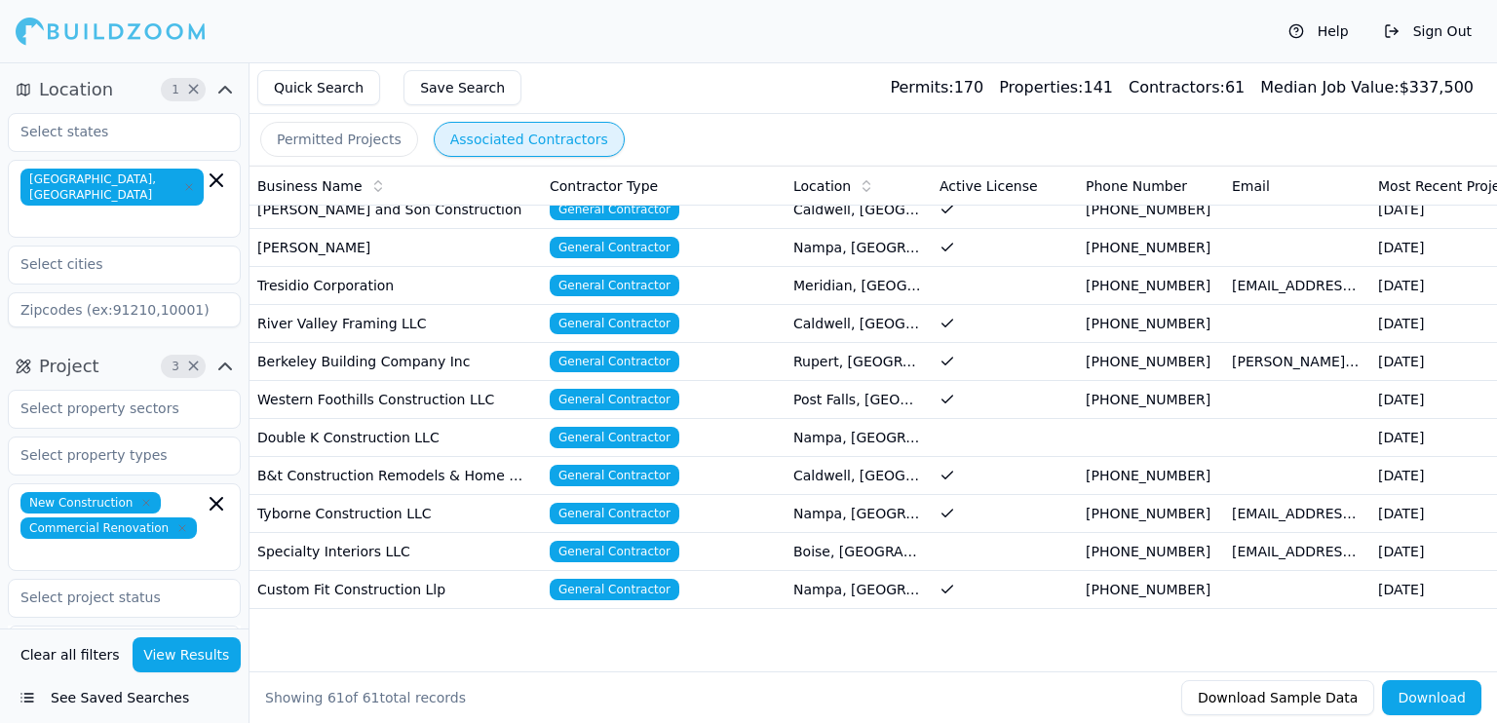
click at [1236, 714] on button "Download Sample Data" at bounding box center [1277, 697] width 193 height 35
click at [353, 149] on button "Permitted Projects" at bounding box center [339, 139] width 158 height 35
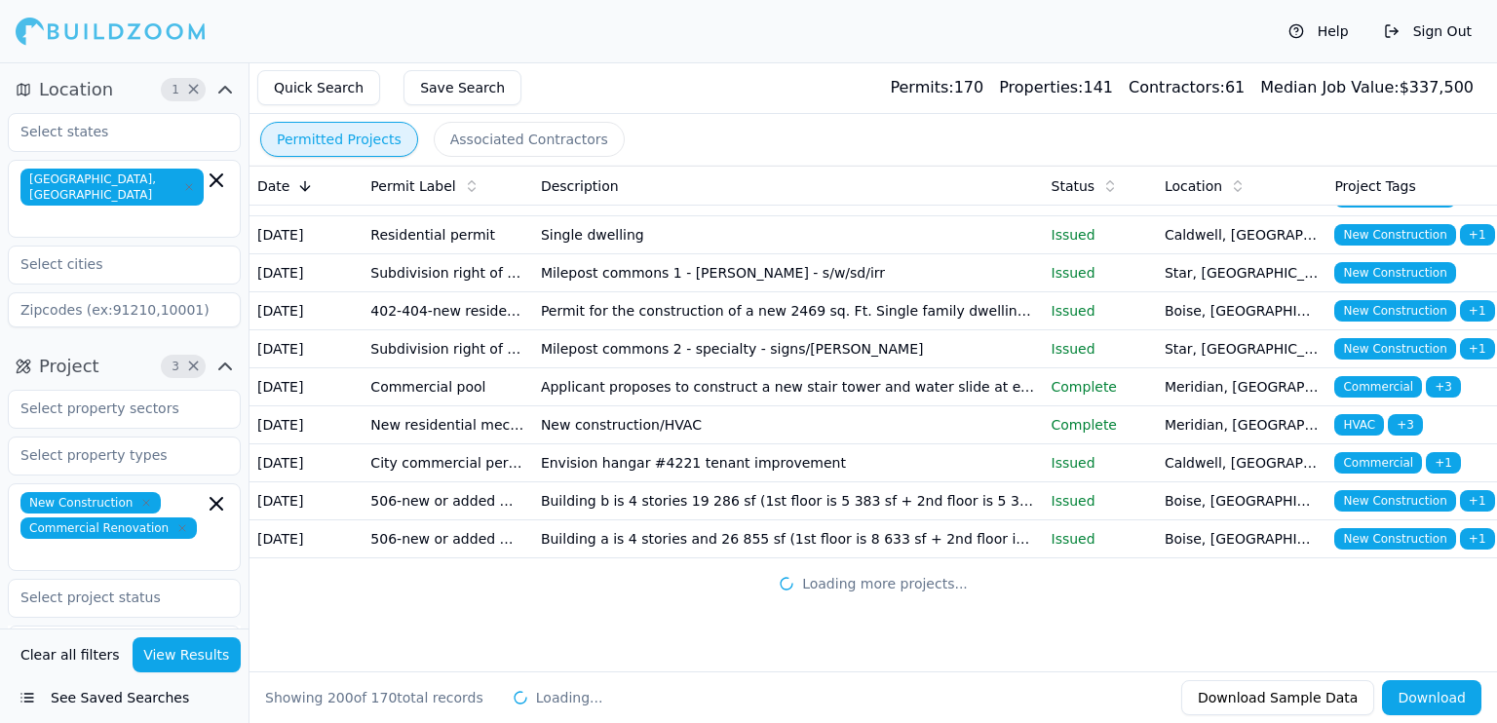
scroll to position [10172, 0]
click at [472, 139] on button "Associated Contractors" at bounding box center [529, 139] width 191 height 35
